Goal: Transaction & Acquisition: Purchase product/service

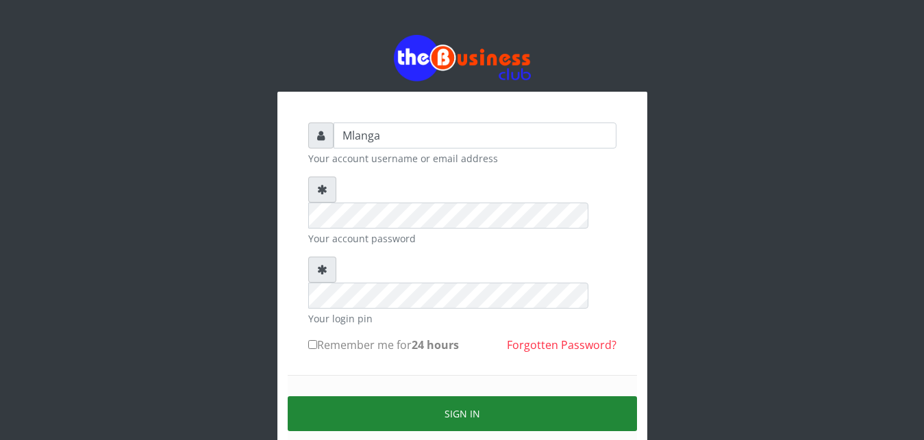
click at [466, 396] on button "Sign in" at bounding box center [462, 413] width 349 height 35
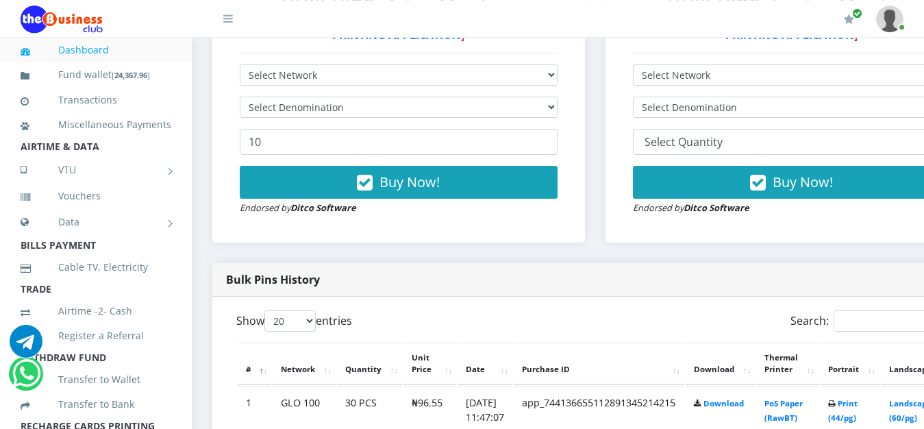
scroll to position [454, 0]
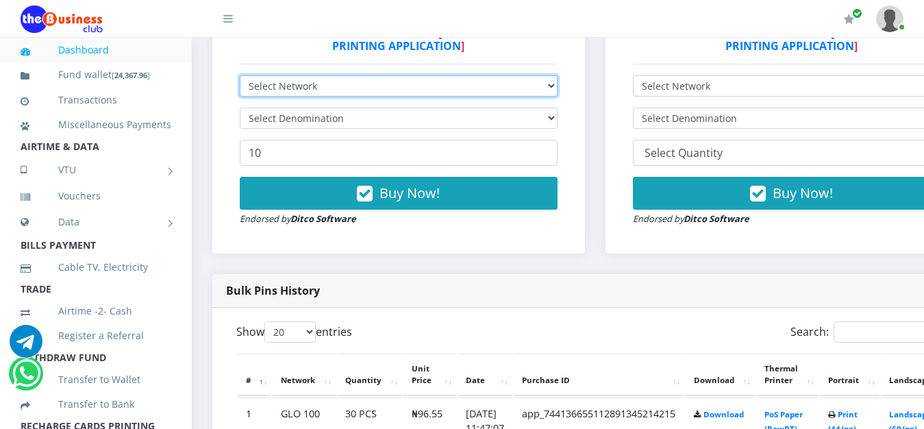
click at [240, 75] on select "Select Network MTN Globacom 9Mobile Airtel" at bounding box center [399, 85] width 318 height 21
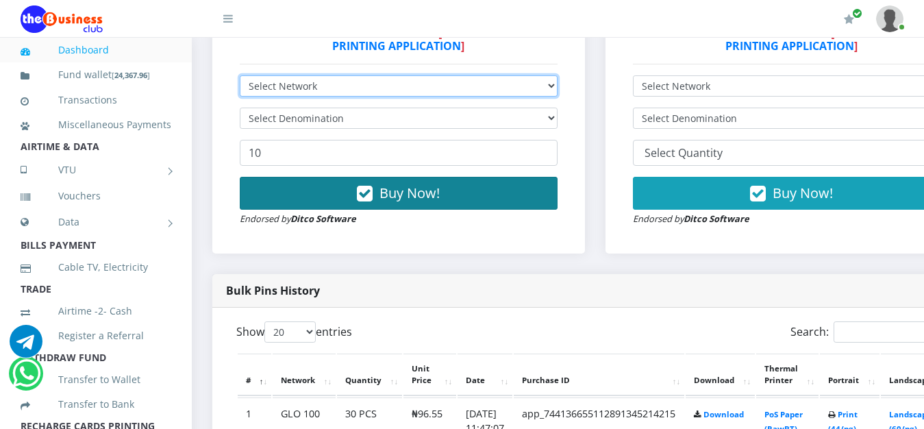
select select "Airtel"
click option "Airtel" at bounding box center [0, 0] width 0 height 0
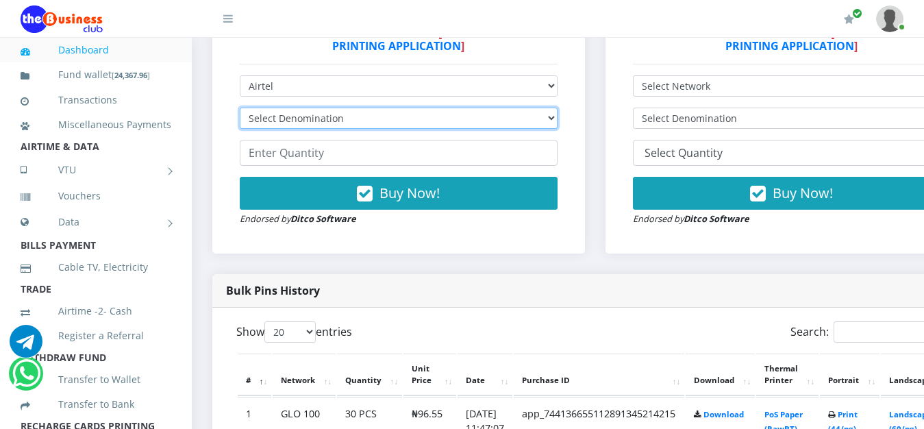
click at [240, 107] on select "Select Denomination Airtel NGN100 - ₦96.38 Airtel NGN200 - ₦192.76 Airtel NGN50…" at bounding box center [399, 117] width 318 height 21
select select "481.9-500"
click option "Airtel NGN500 - ₦481.90" at bounding box center [0, 0] width 0 height 0
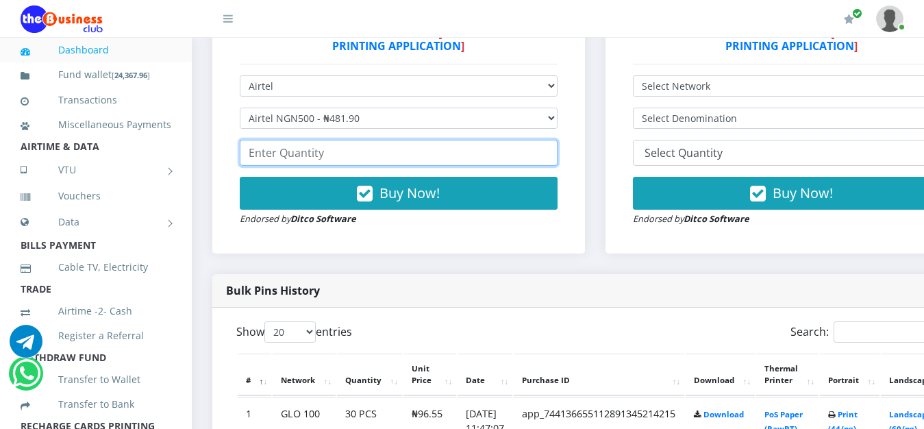
click at [508, 151] on input "number" at bounding box center [399, 153] width 318 height 26
click at [506, 155] on input "number" at bounding box center [399, 153] width 318 height 26
click at [268, 152] on input "number" at bounding box center [399, 153] width 318 height 26
click at [255, 155] on input "number" at bounding box center [399, 153] width 318 height 26
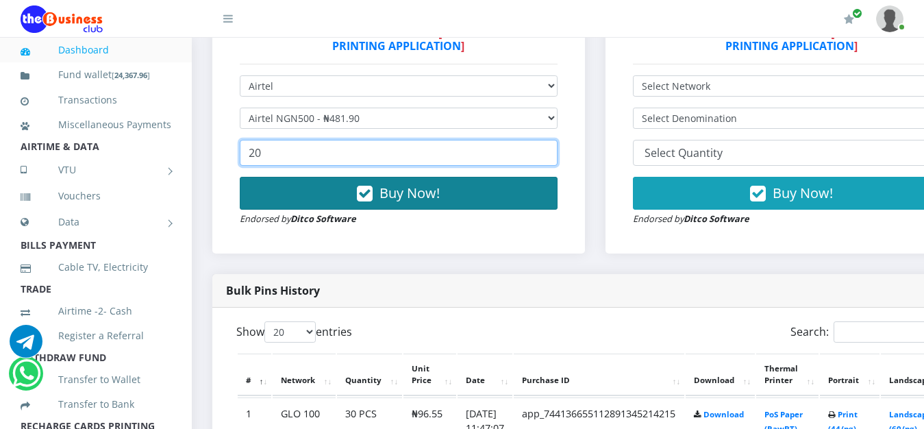
type input "20"
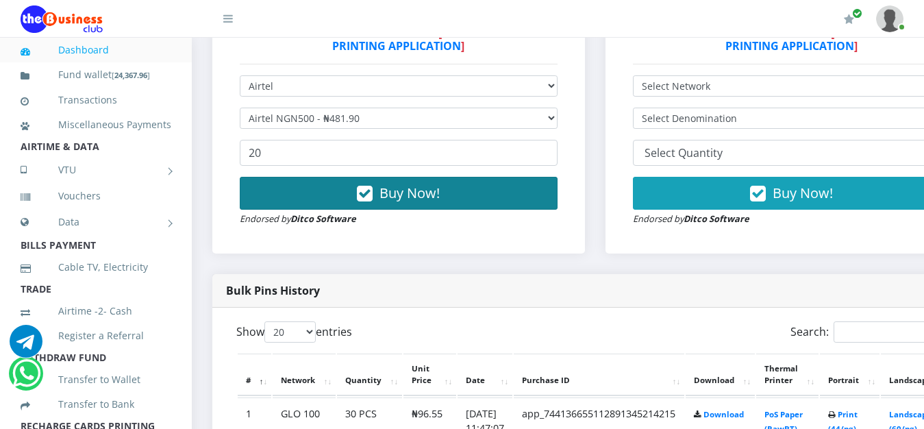
click at [440, 197] on span "Buy Now!" at bounding box center [409, 192] width 60 height 18
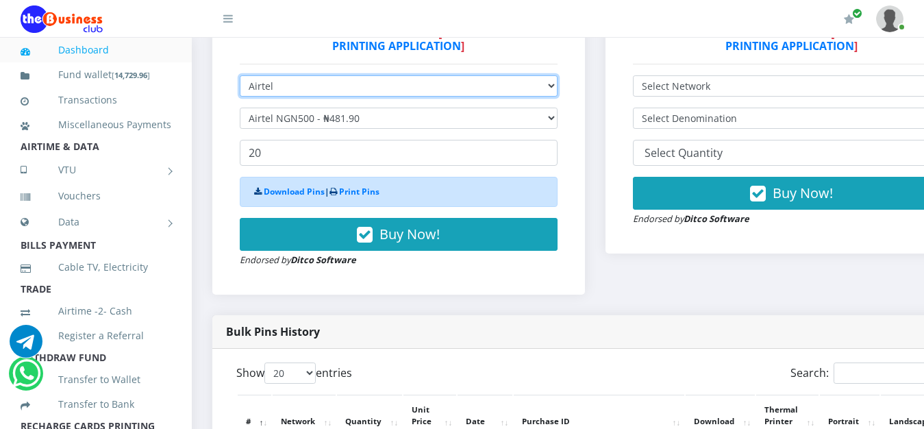
click at [240, 75] on select "Select Network MTN Globacom 9Mobile Airtel" at bounding box center [399, 85] width 318 height 21
select select "MTN"
click option "MTN" at bounding box center [0, 0] width 0 height 0
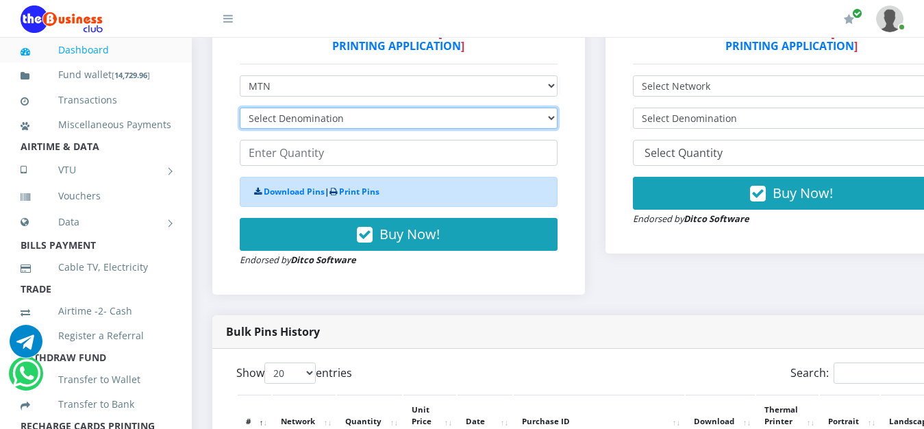
click at [240, 107] on select "Select Denomination MTN NGN100 - ₦96.99 MTN NGN200 - ₦193.98 MTN NGN400 - ₦387.…" at bounding box center [399, 117] width 318 height 21
select select "484.95-500"
click option "MTN NGN500 - ₦484.95" at bounding box center [0, 0] width 0 height 0
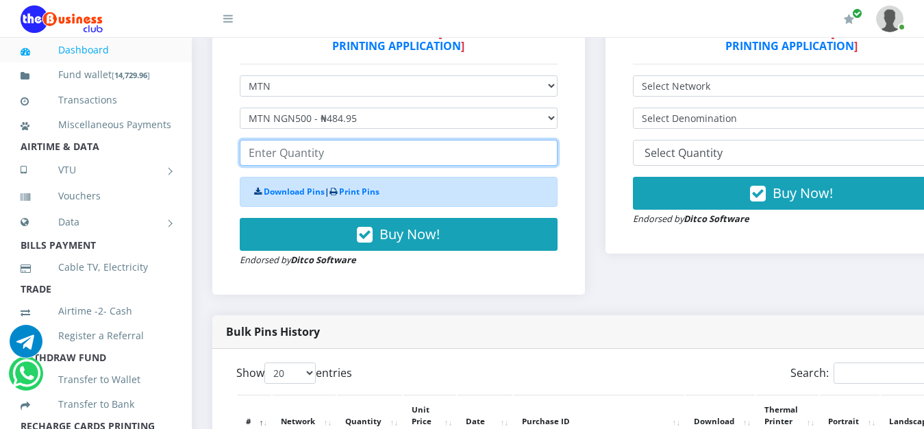
click at [361, 160] on input "number" at bounding box center [399, 153] width 318 height 26
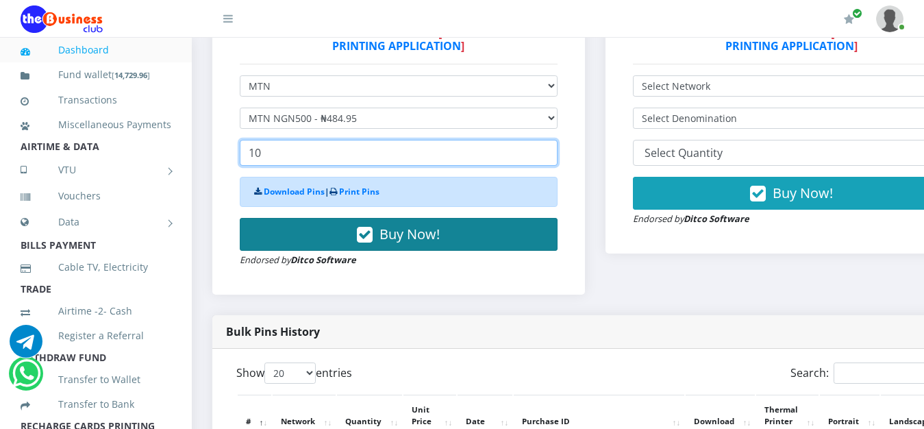
type input "10"
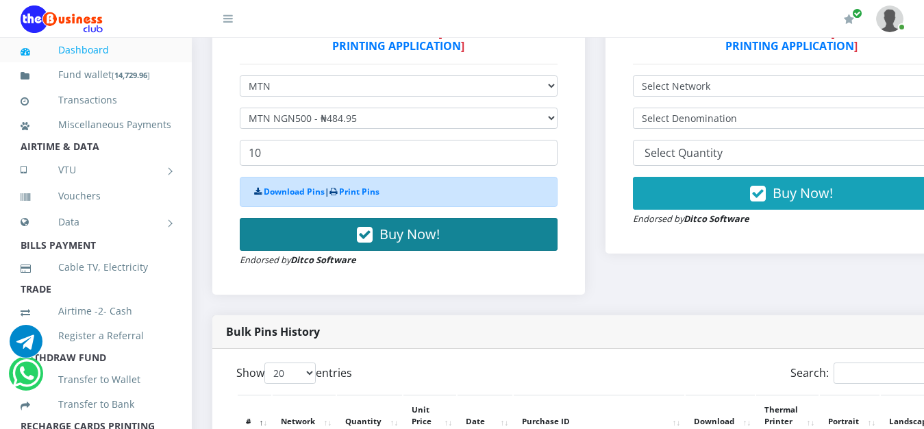
click at [405, 238] on span "Buy Now!" at bounding box center [409, 234] width 60 height 18
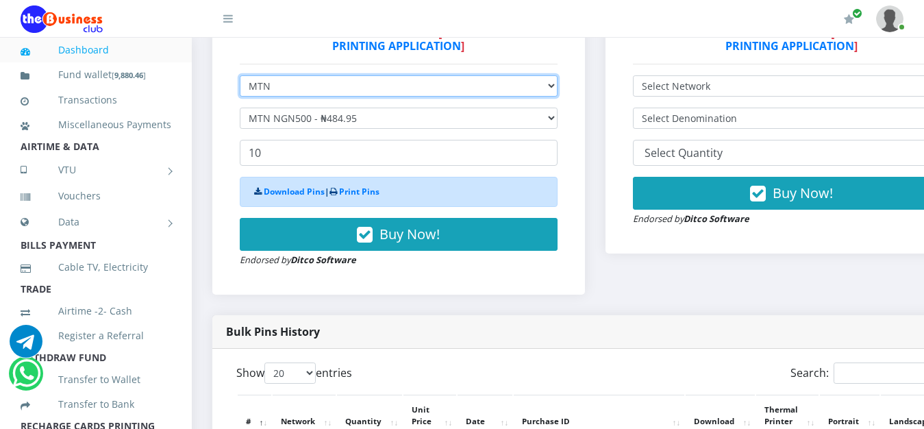
click at [240, 75] on select "Select Network MTN Globacom 9Mobile Airtel" at bounding box center [399, 85] width 318 height 21
click at [557, 88] on select "Select Network MTN Globacom 9Mobile Airtel" at bounding box center [399, 85] width 318 height 21
select select "9Mobile"
click option "9Mobile" at bounding box center [0, 0] width 0 height 0
click at [240, 75] on select "Select Network MTN Globacom 9Mobile Airtel" at bounding box center [399, 85] width 318 height 21
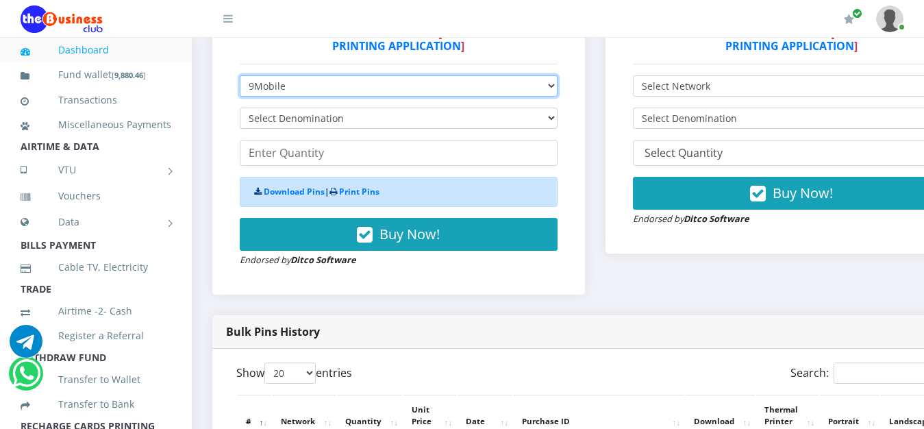
select select "Airtel"
click option "Airtel" at bounding box center [0, 0] width 0 height 0
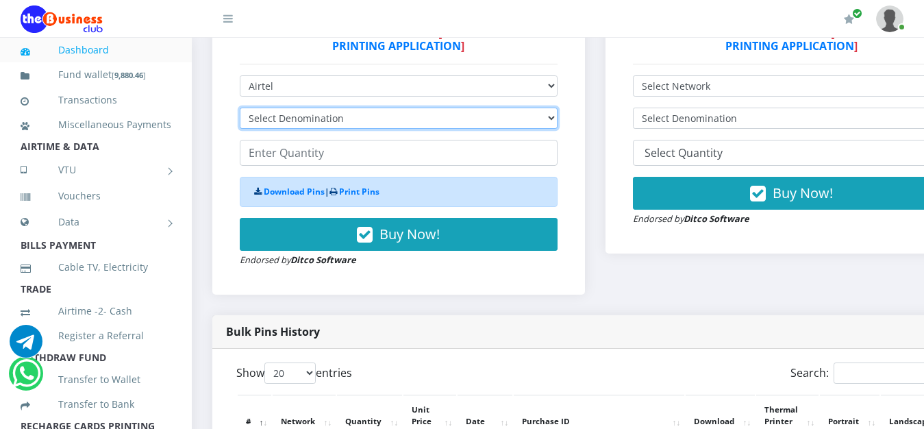
click at [240, 107] on select "Select Denomination Airtel NGN100 - ₦96.38 Airtel NGN200 - ₦192.76 Airtel NGN50…" at bounding box center [399, 117] width 318 height 21
select select "192.76-200"
click option "Airtel NGN200 - ₦192.76" at bounding box center [0, 0] width 0 height 0
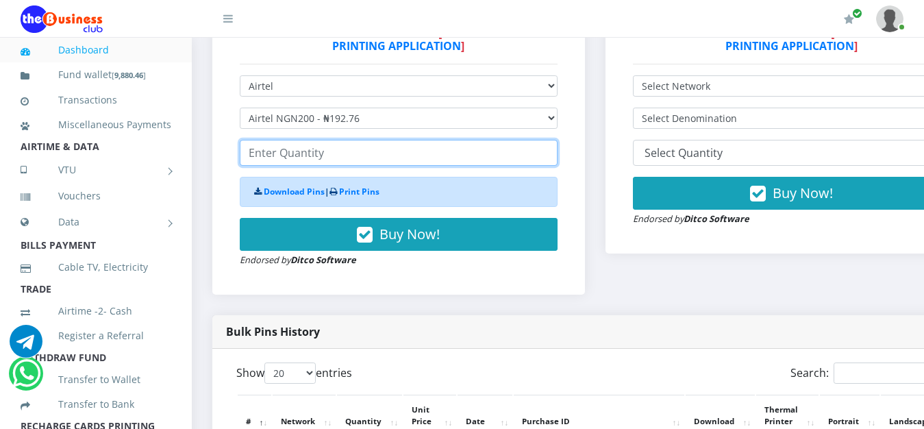
click at [260, 158] on input "number" at bounding box center [399, 153] width 318 height 26
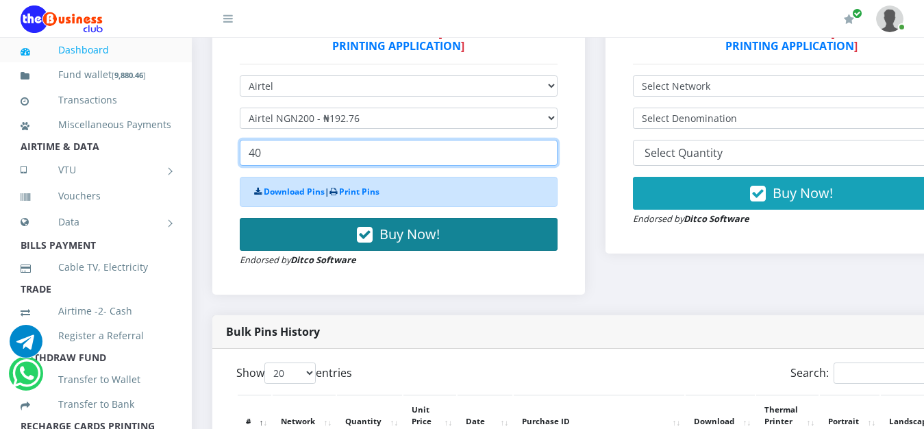
type input "40"
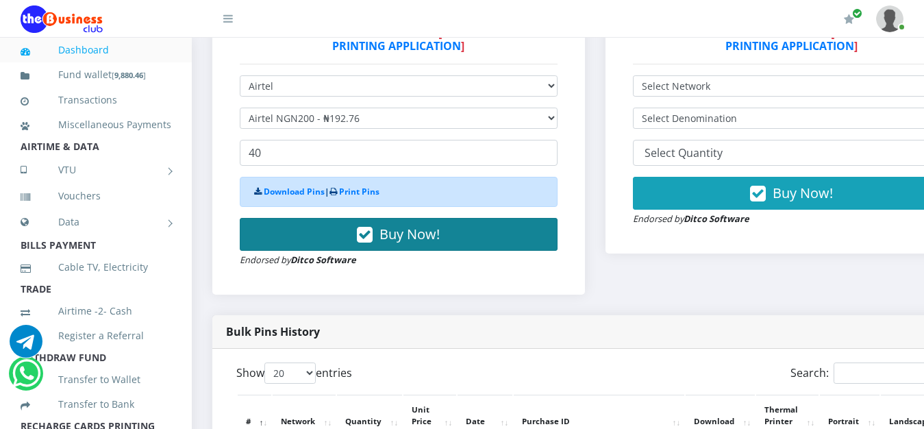
click at [425, 242] on span "Buy Now!" at bounding box center [409, 234] width 60 height 18
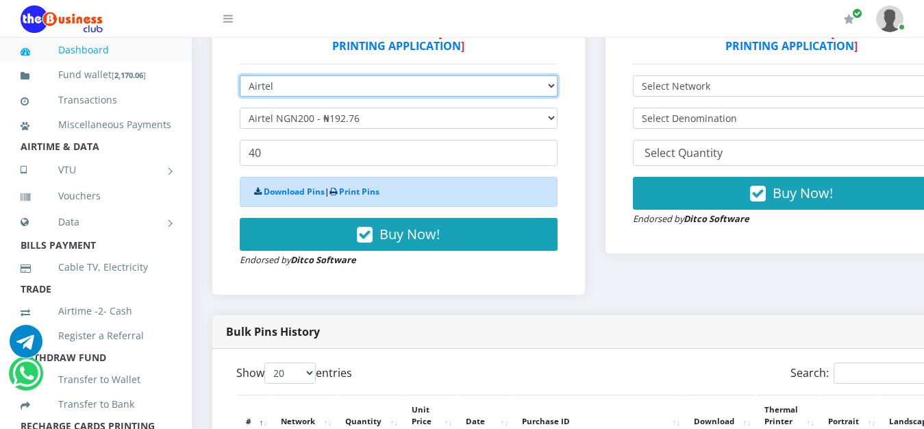
click at [240, 75] on select "Select Network MTN Globacom 9Mobile Airtel" at bounding box center [399, 85] width 318 height 21
select select "MTN"
click option "MTN" at bounding box center [0, 0] width 0 height 0
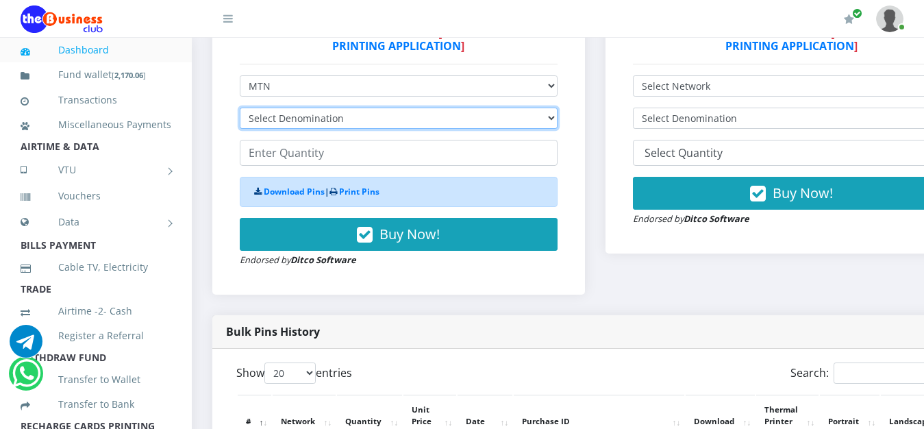
click at [240, 107] on select "Select Denomination MTN NGN100 - ₦96.99 MTN NGN200 - ₦193.98 MTN NGN400 - ₦387.…" at bounding box center [399, 117] width 318 height 21
select select "193.98-200"
click option "MTN NGN200 - ₦193.98" at bounding box center [0, 0] width 0 height 0
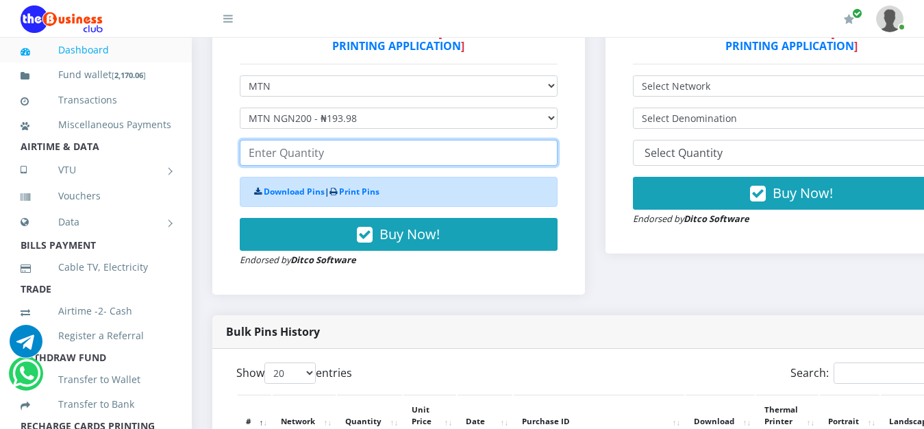
click at [264, 157] on input "number" at bounding box center [399, 153] width 318 height 26
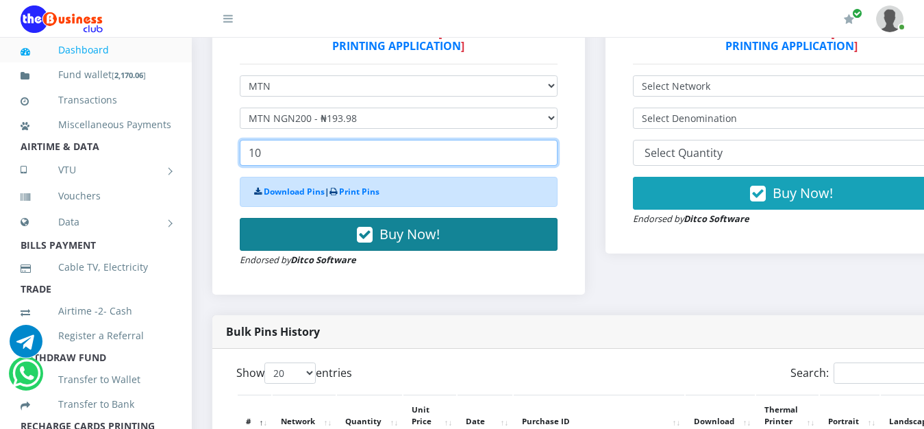
type input "10"
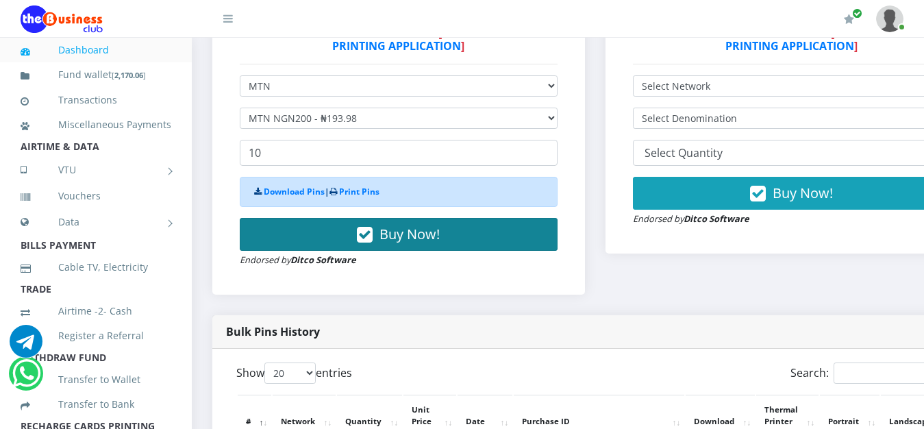
click at [413, 229] on span "Buy Now!" at bounding box center [409, 234] width 60 height 18
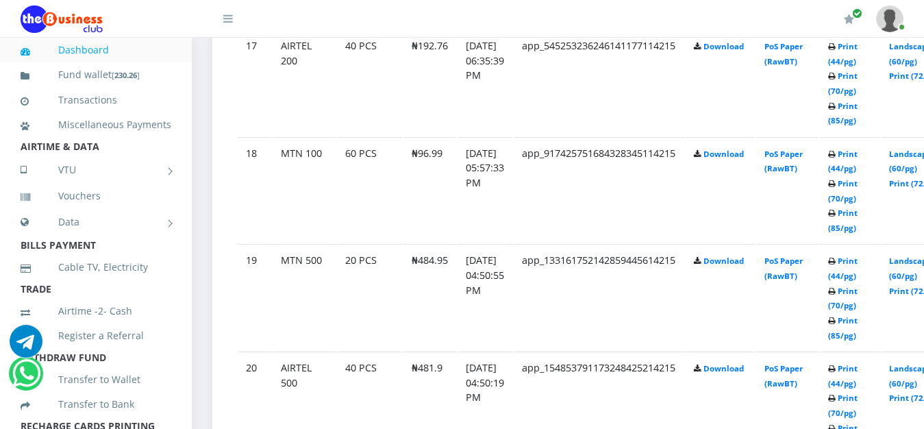
scroll to position [2584, 0]
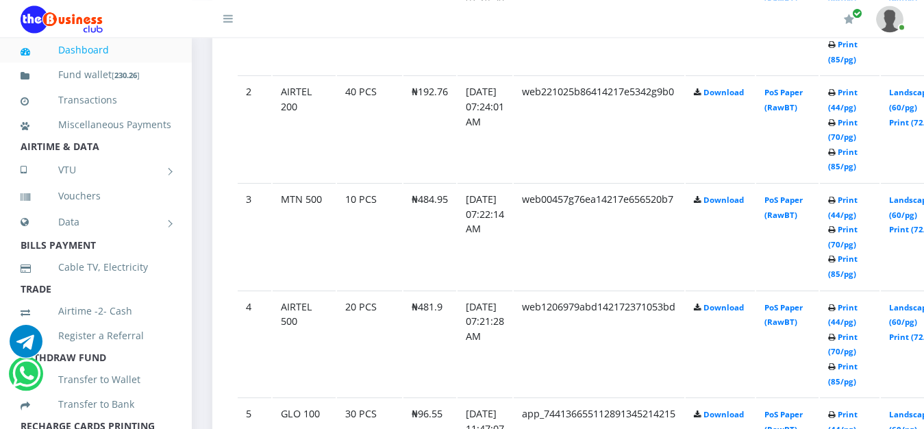
scroll to position [908, 0]
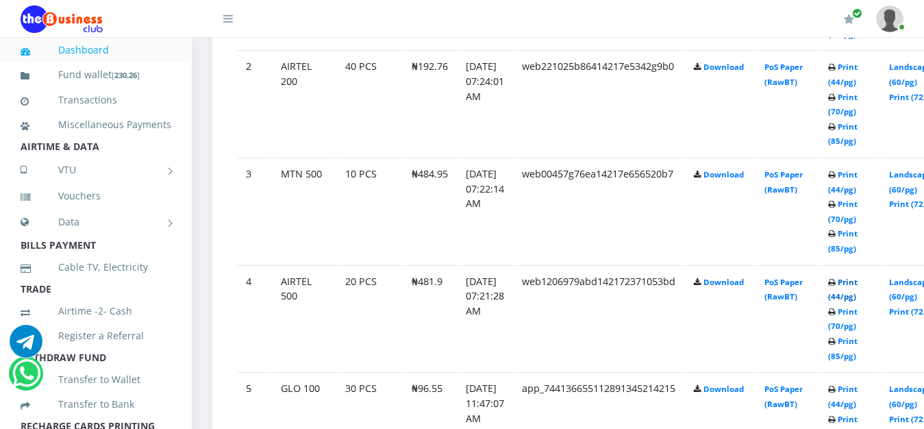
click at [857, 285] on link "Print (44/pg)" at bounding box center [842, 289] width 29 height 25
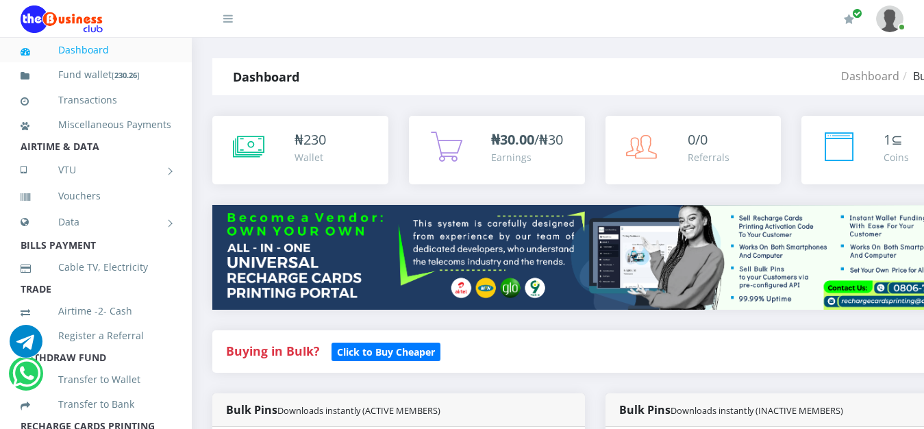
scroll to position [908, 0]
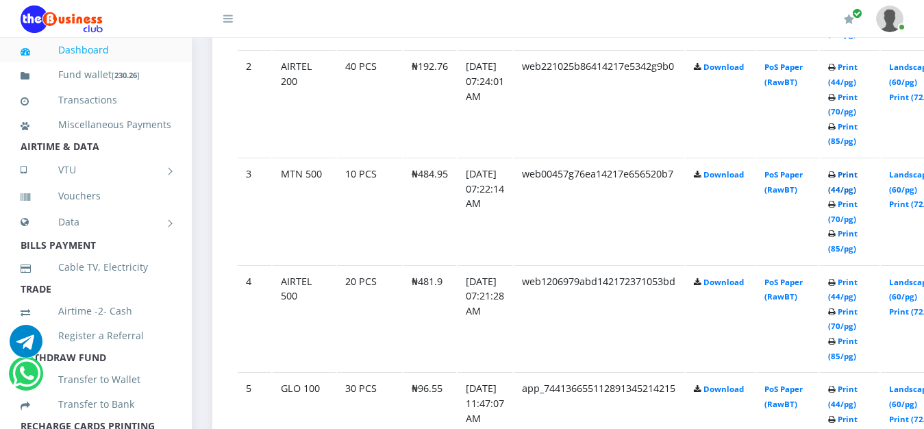
click at [857, 177] on link "Print (44/pg)" at bounding box center [842, 181] width 29 height 25
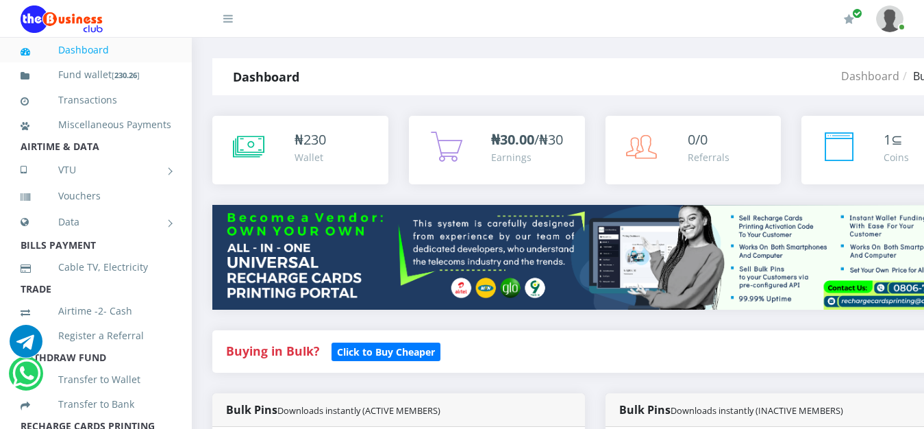
scroll to position [908, 0]
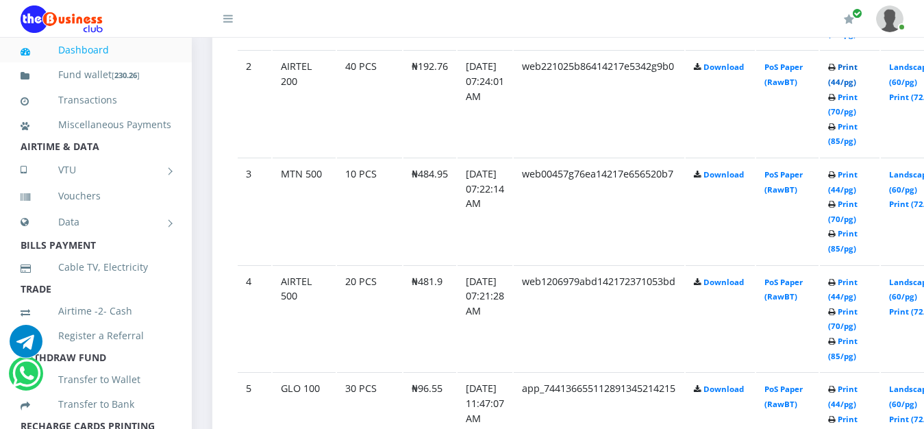
click at [857, 69] on link "Print (44/pg)" at bounding box center [842, 74] width 29 height 25
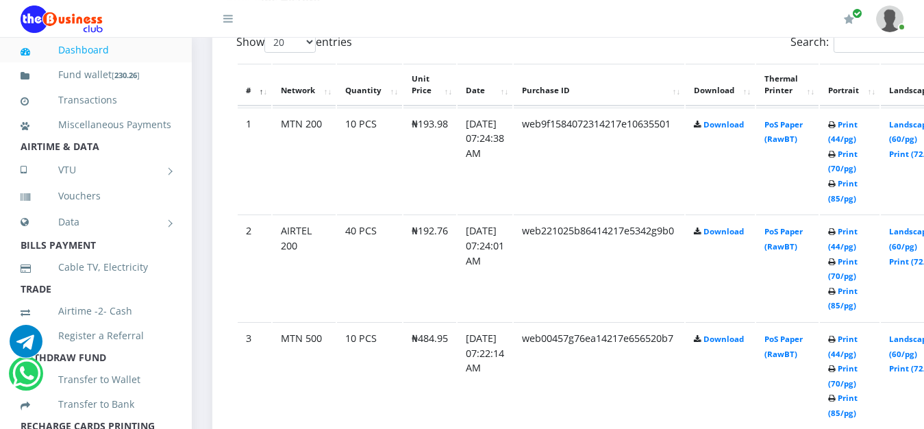
scroll to position [733, 0]
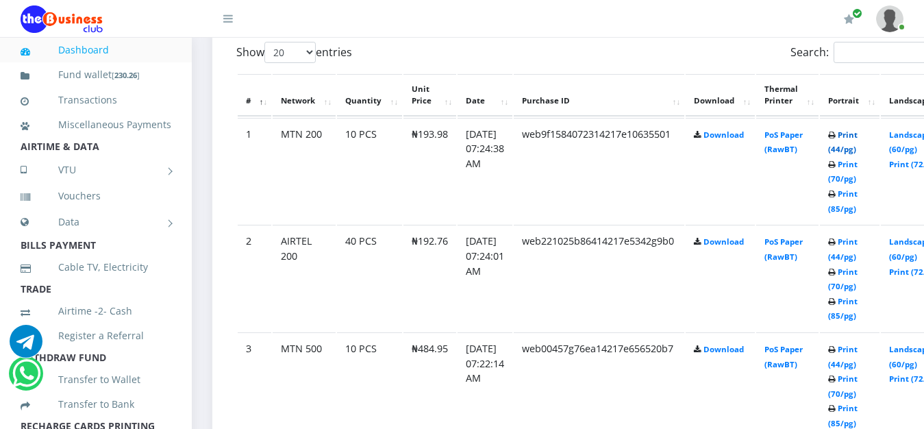
click at [857, 136] on link "Print (44/pg)" at bounding box center [842, 141] width 29 height 25
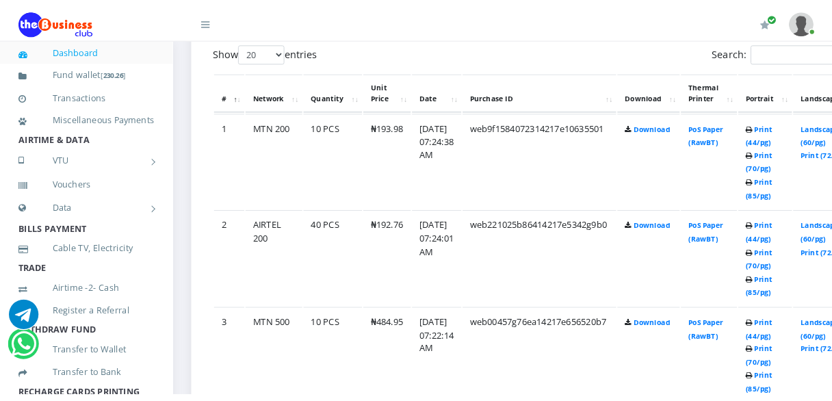
scroll to position [1101, 0]
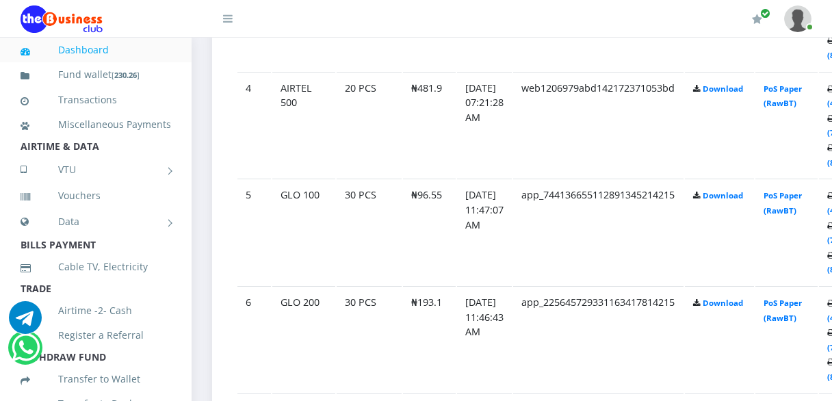
drag, startPoint x: 716, startPoint y: 63, endPoint x: 725, endPoint y: 21, distance: 42.7
drag, startPoint x: 725, startPoint y: 21, endPoint x: 674, endPoint y: -5, distance: 57.3
